Goal: Navigation & Orientation: Find specific page/section

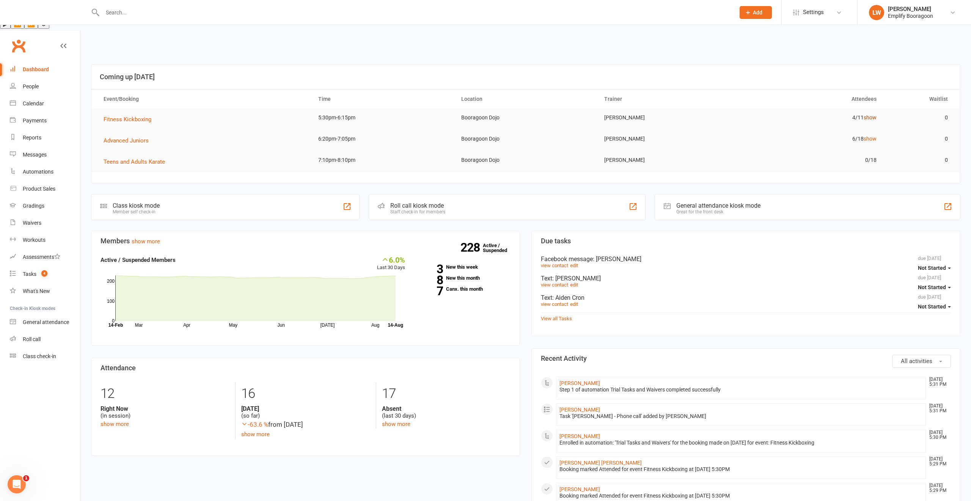
click at [871, 115] on link "show" at bounding box center [870, 118] width 13 height 6
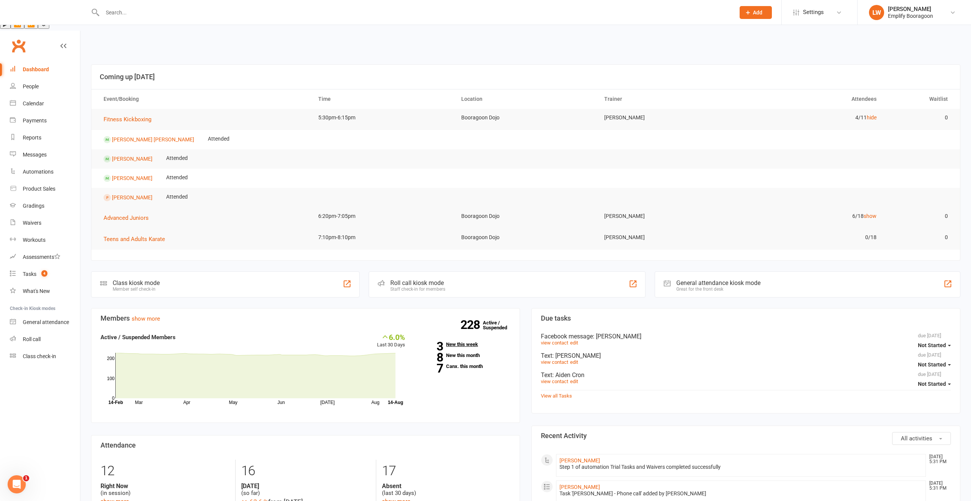
click at [460, 342] on link "3 New this week" at bounding box center [463, 344] width 94 height 5
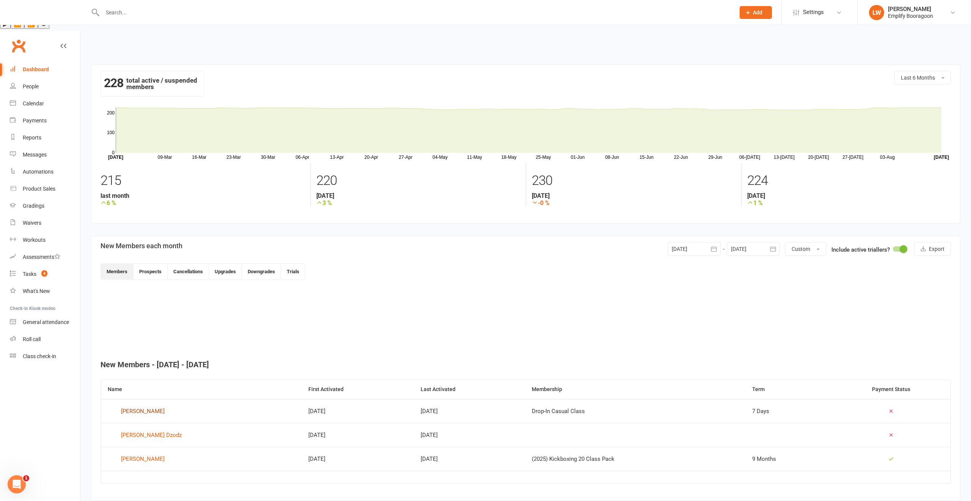
click at [135, 406] on div "[PERSON_NAME]" at bounding box center [143, 411] width 44 height 11
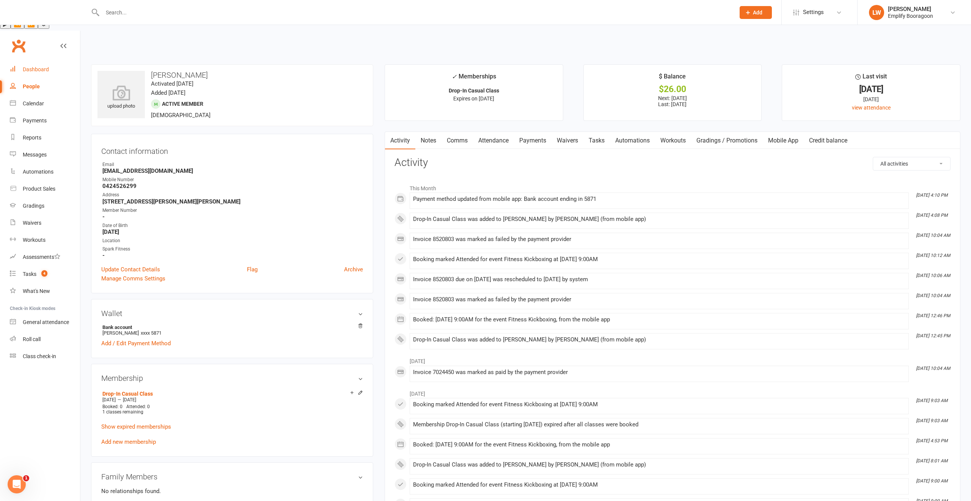
click at [38, 61] on link "Dashboard" at bounding box center [45, 69] width 70 height 17
